Goal: Task Accomplishment & Management: Manage account settings

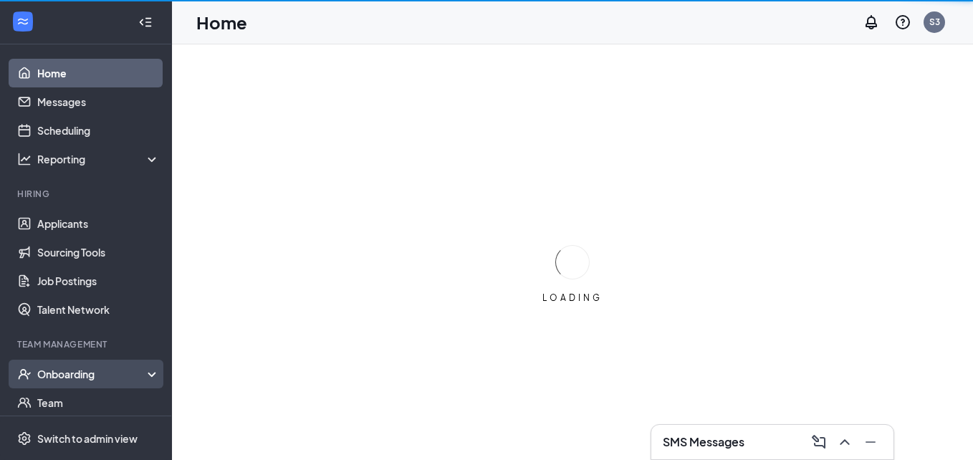
click at [85, 379] on div "Onboarding" at bounding box center [92, 374] width 110 height 14
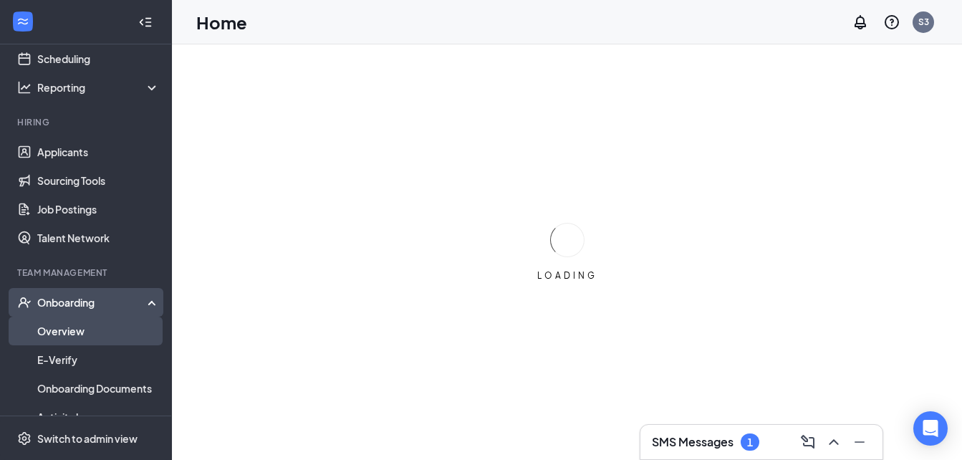
scroll to position [143, 0]
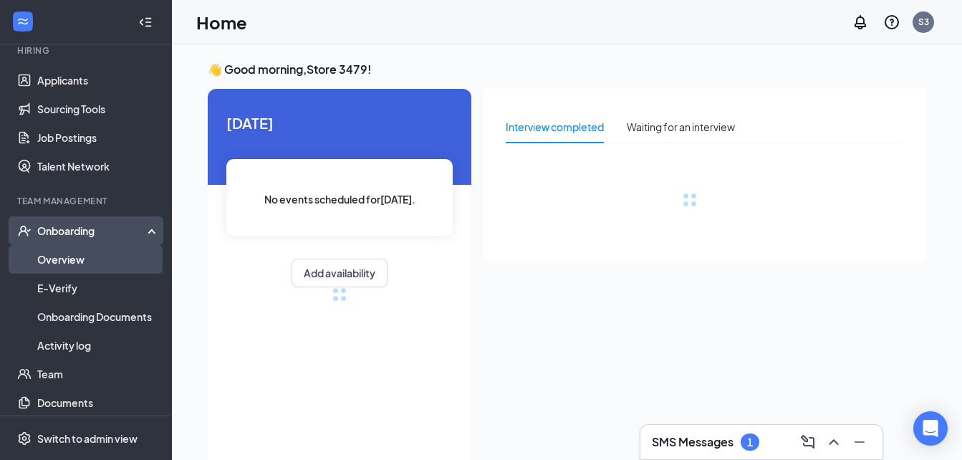
click at [62, 253] on link "Overview" at bounding box center [98, 259] width 122 height 29
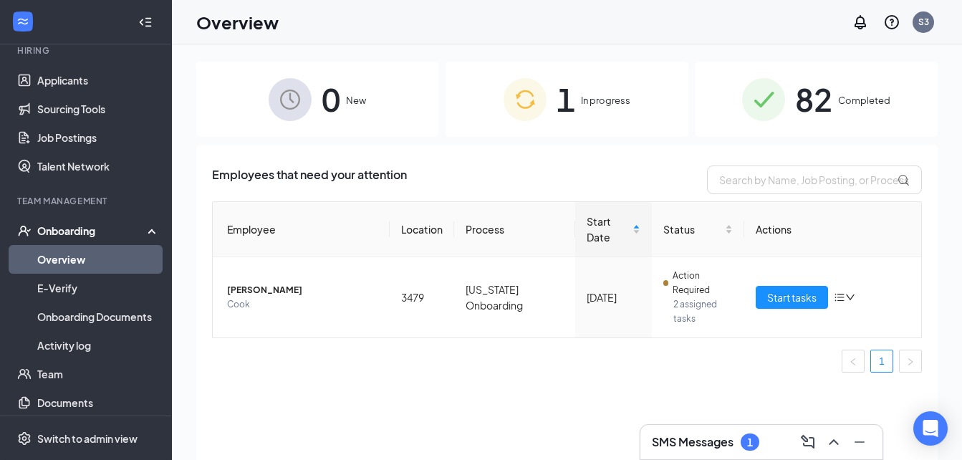
click at [575, 82] on span "1" at bounding box center [565, 98] width 19 height 49
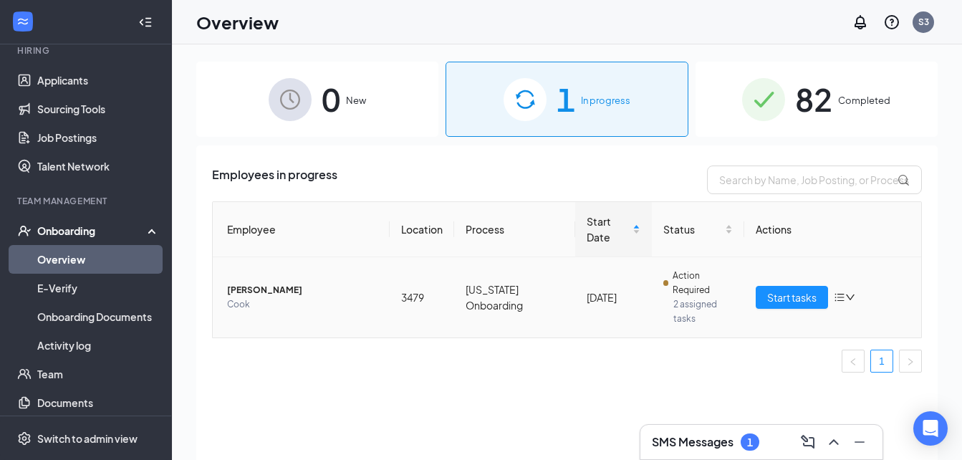
click at [253, 283] on span "[PERSON_NAME]" at bounding box center [302, 290] width 151 height 14
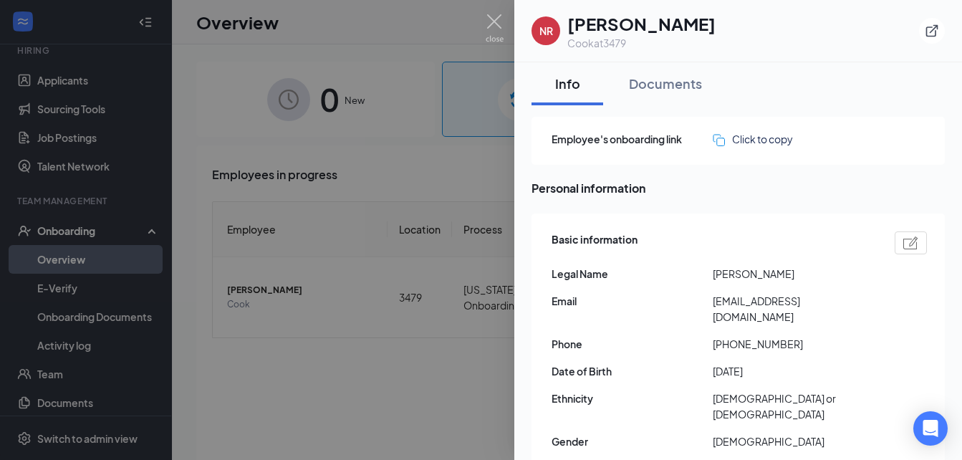
click at [433, 340] on div at bounding box center [481, 230] width 962 height 460
